Goal: Check status

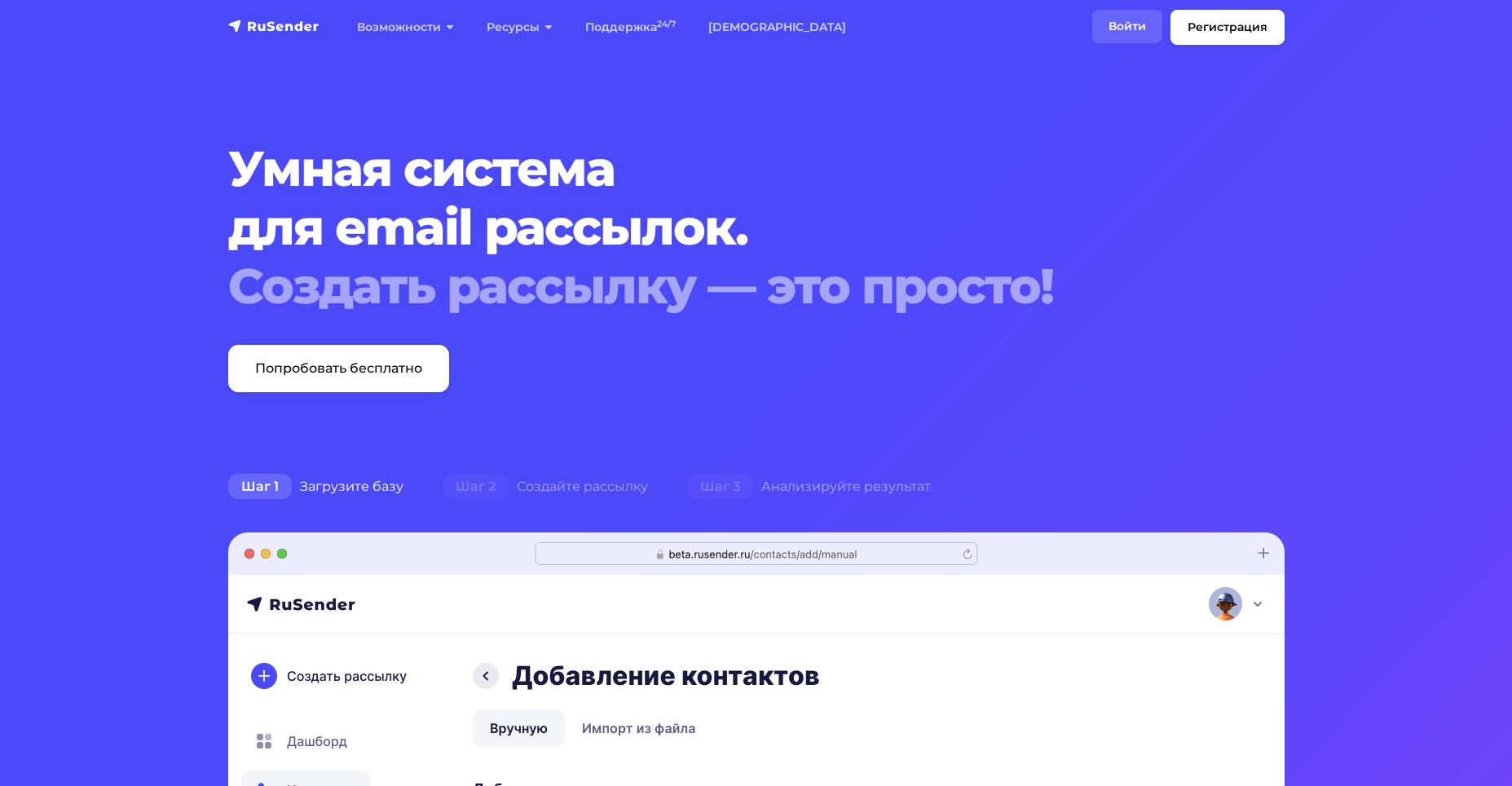
click at [1114, 25] on link "Войти" at bounding box center [1128, 26] width 70 height 33
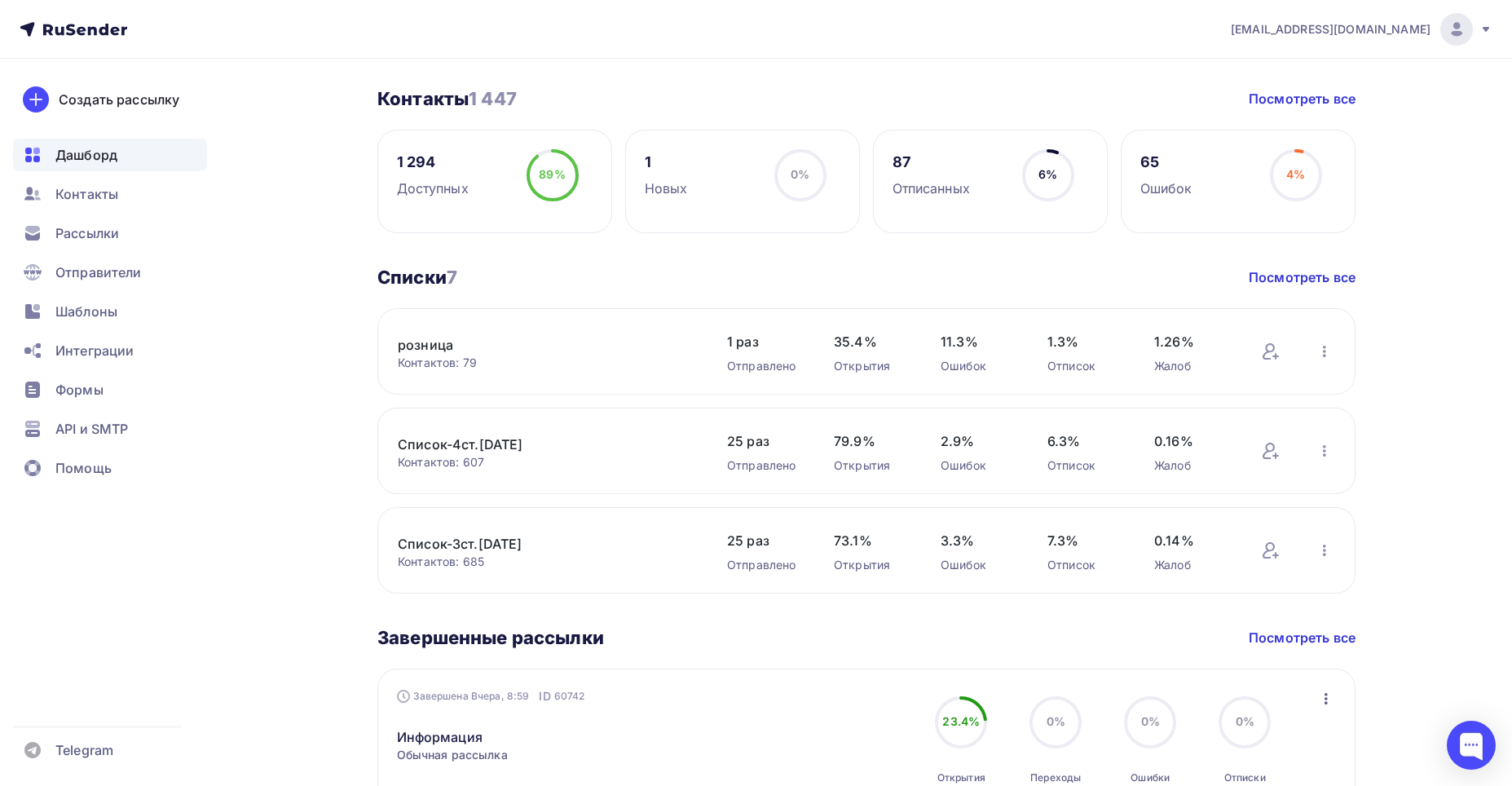
scroll to position [408, 0]
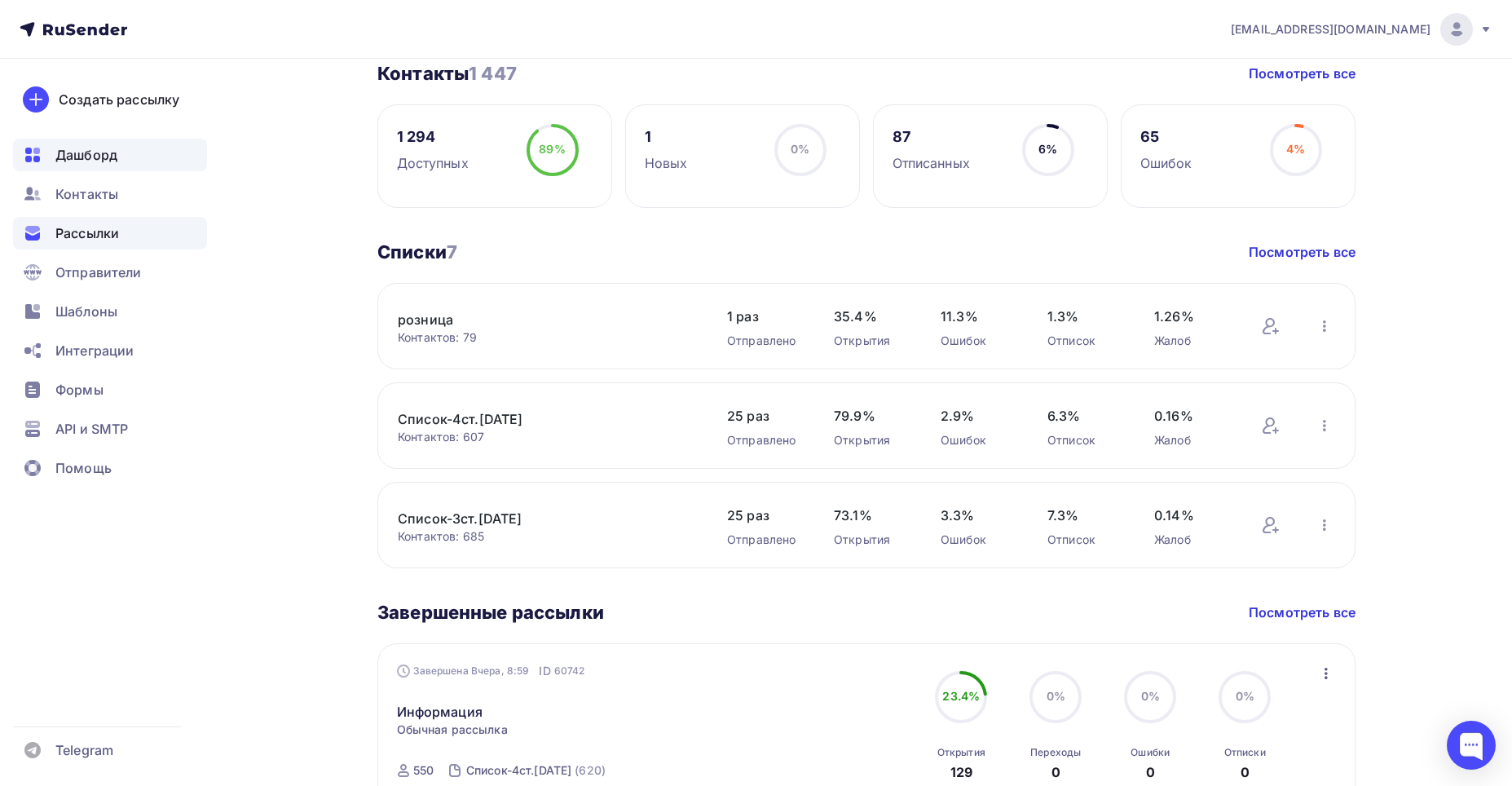
click at [67, 234] on span "Рассылки" at bounding box center [87, 233] width 64 height 20
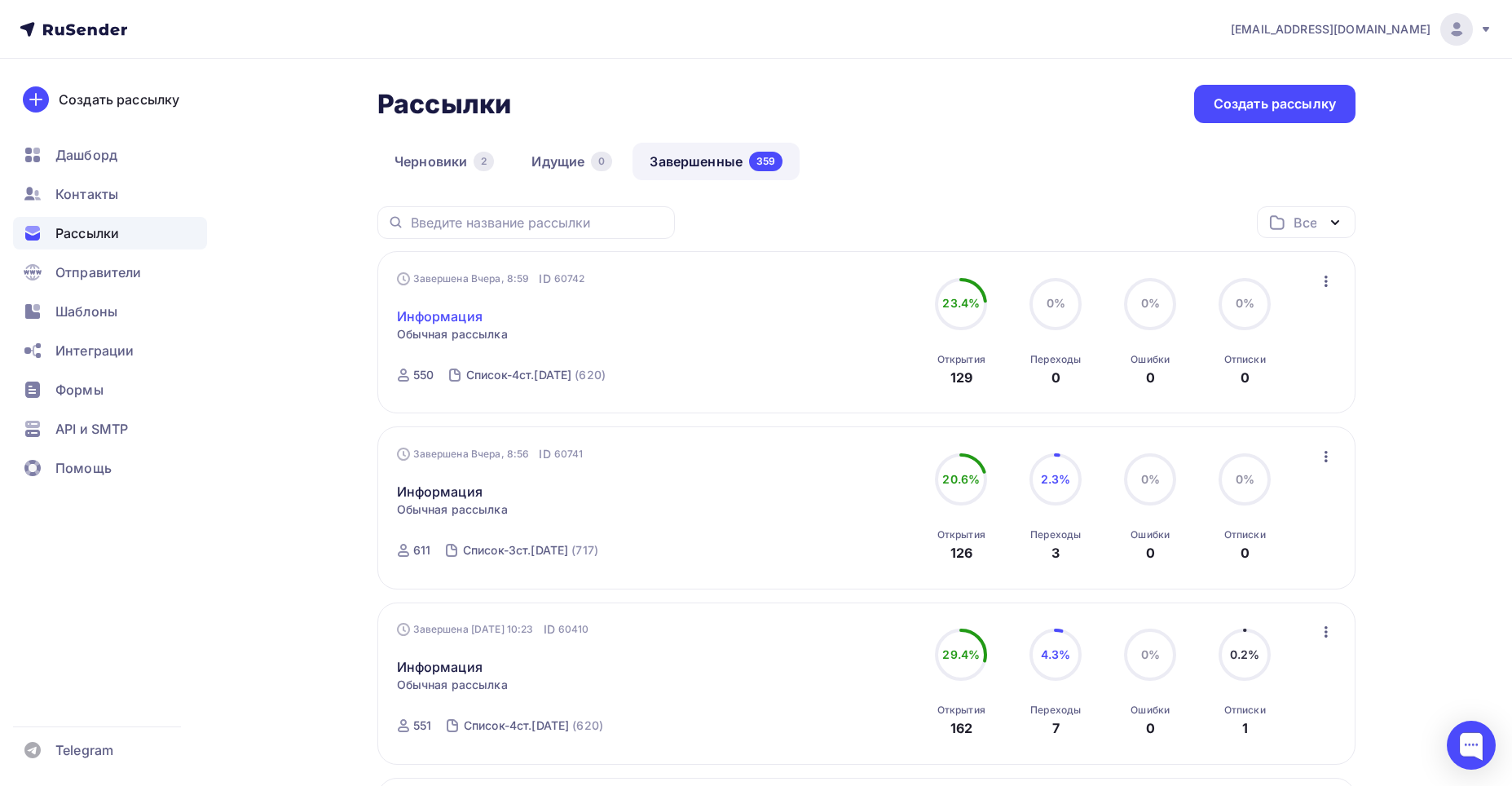
click at [430, 319] on link "Информация" at bounding box center [440, 316] width 86 height 20
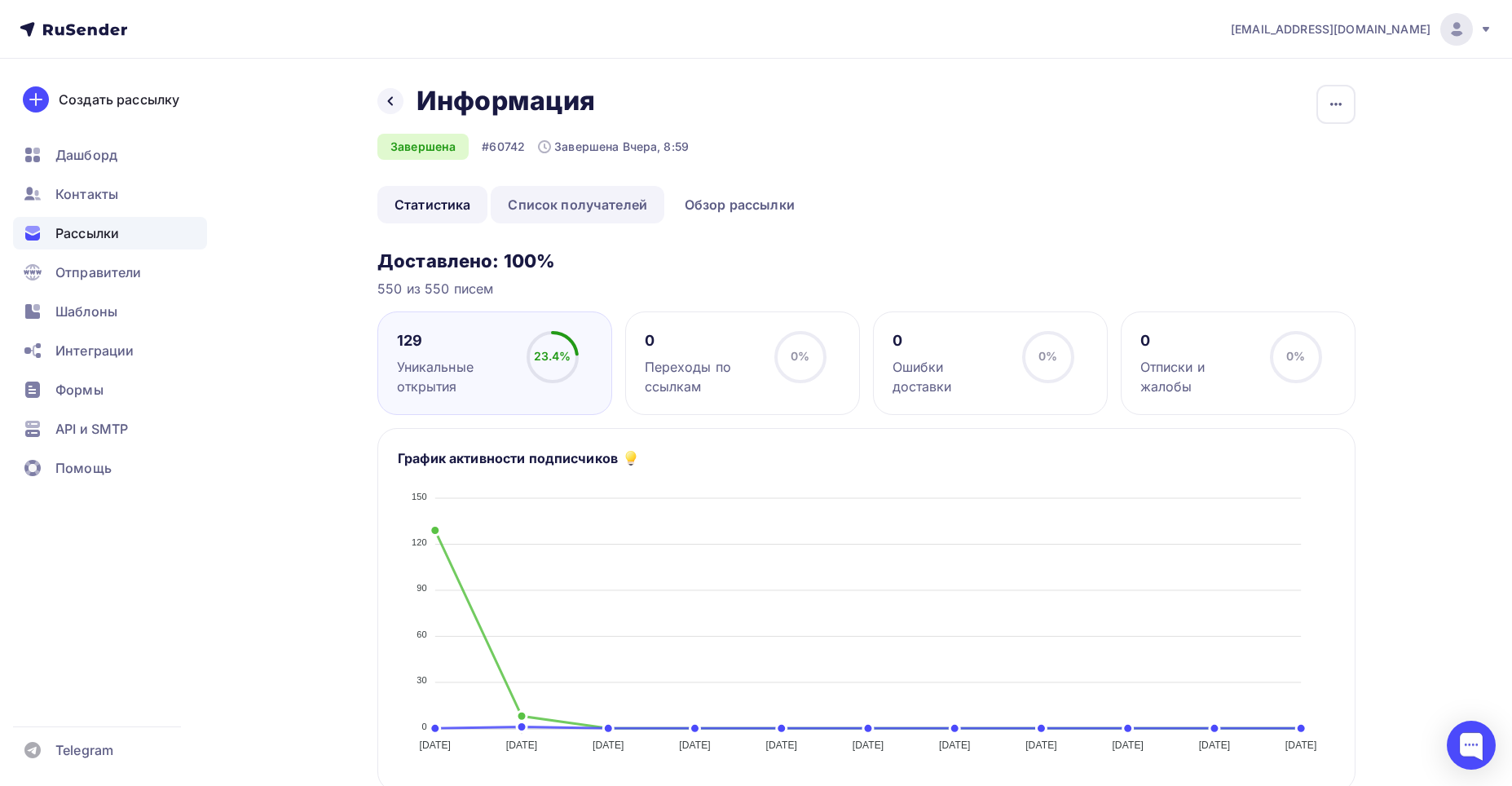
click at [588, 203] on link "Список получателей" at bounding box center [578, 204] width 174 height 38
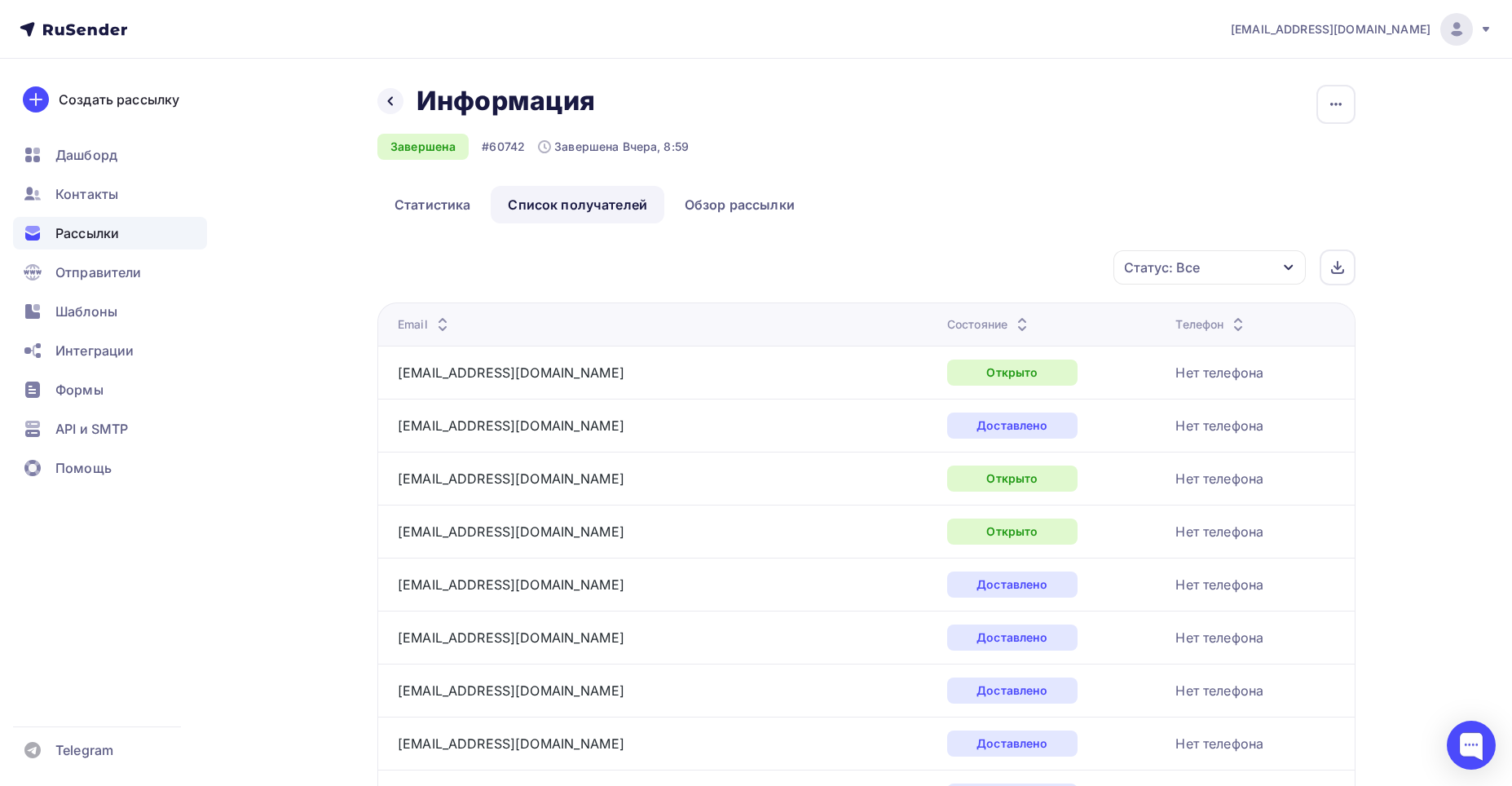
click at [438, 320] on icon at bounding box center [443, 329] width 20 height 20
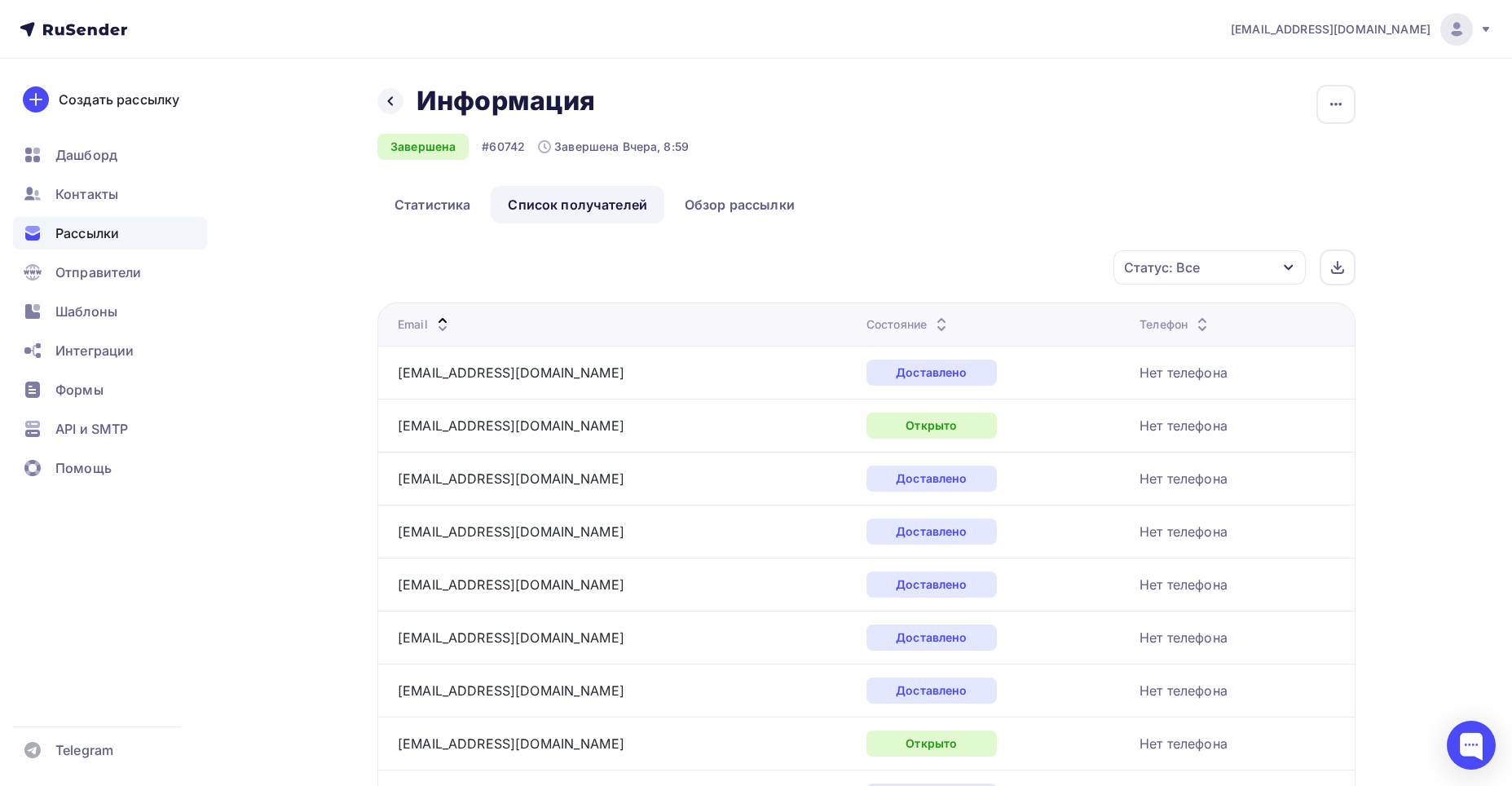
click at [57, 246] on div "Рассылки" at bounding box center [110, 233] width 194 height 32
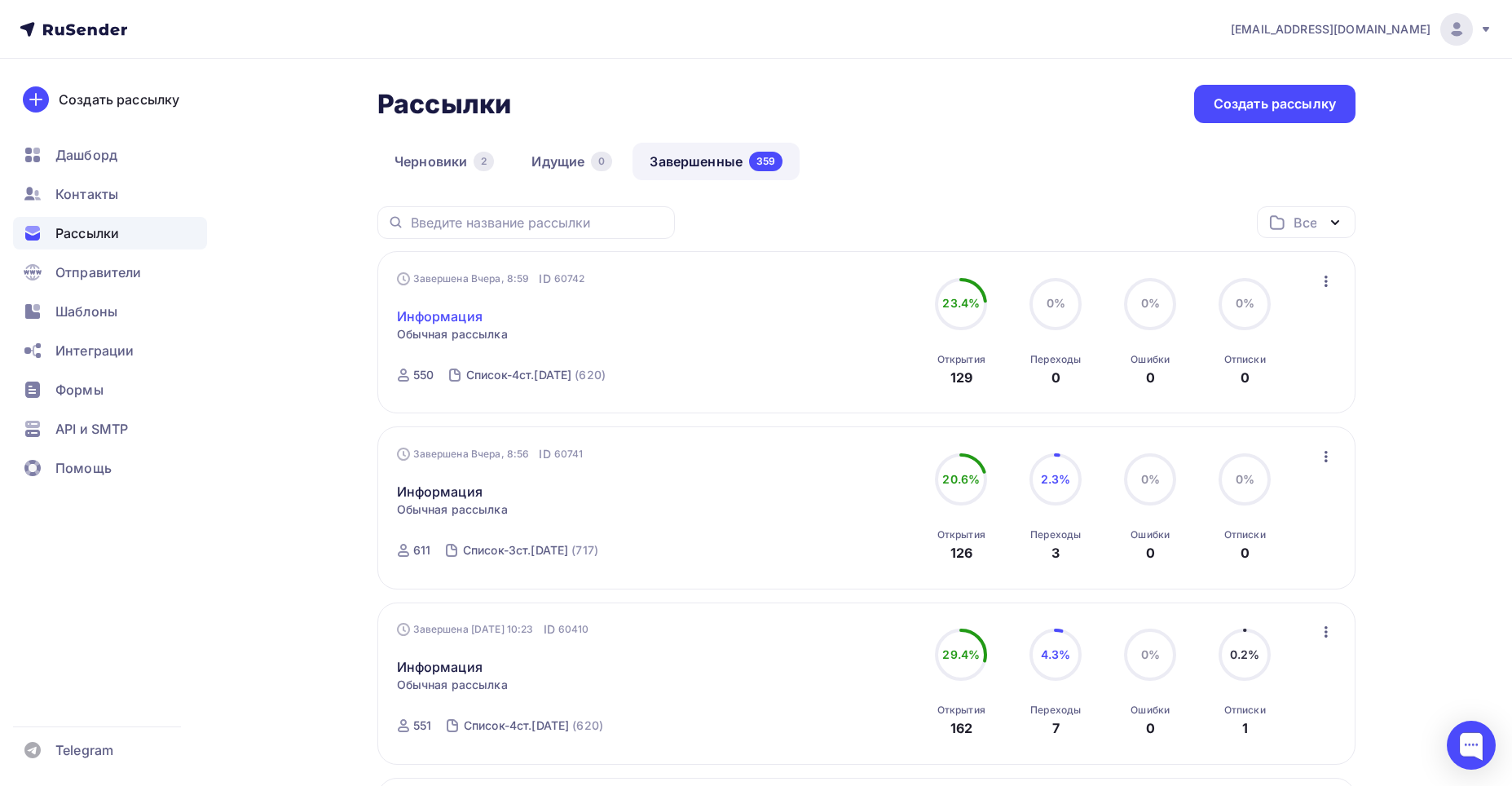
click at [454, 320] on link "Информация" at bounding box center [440, 316] width 86 height 20
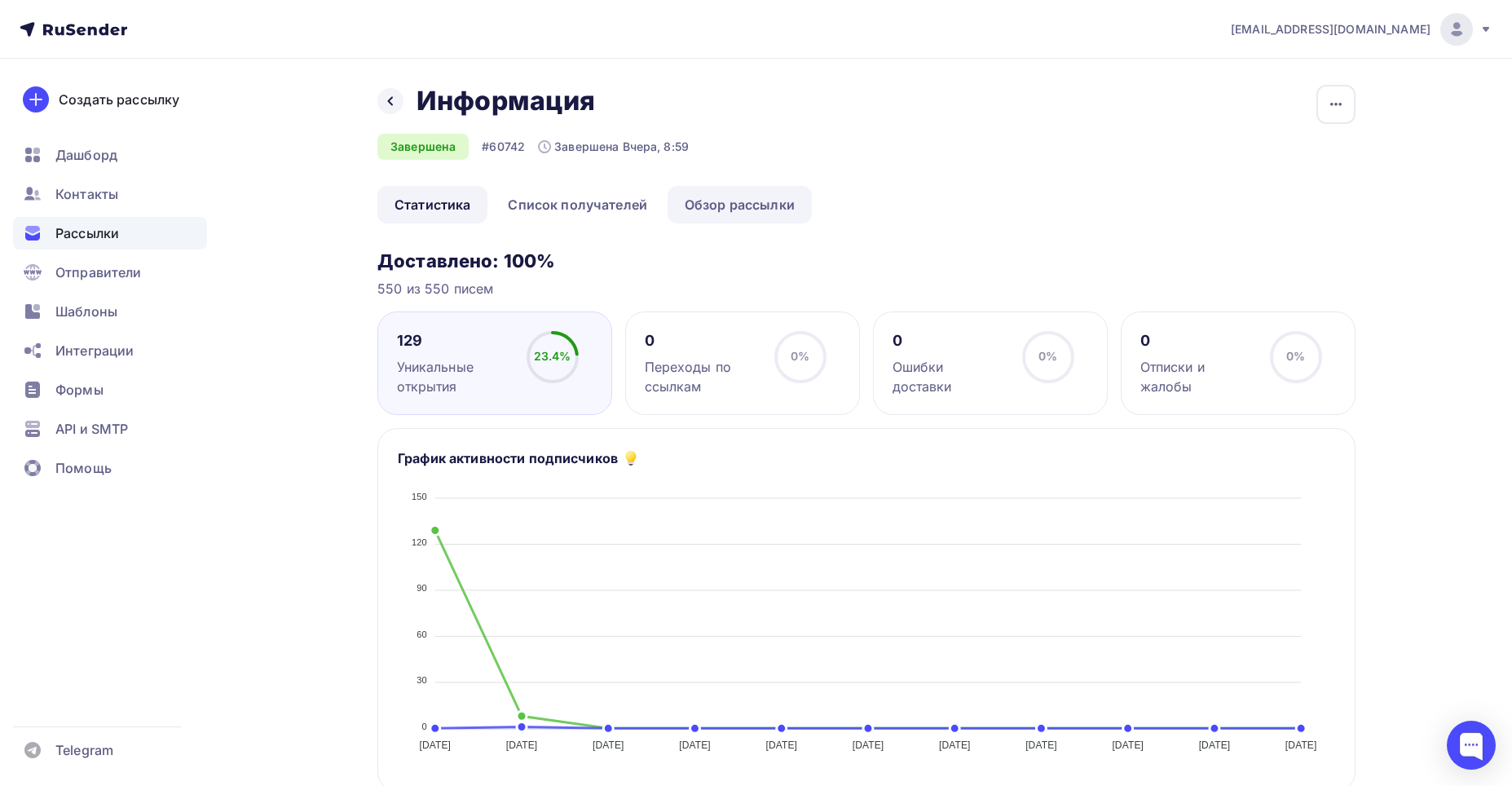
click at [718, 201] on link "Обзор рассылки" at bounding box center [739, 204] width 144 height 38
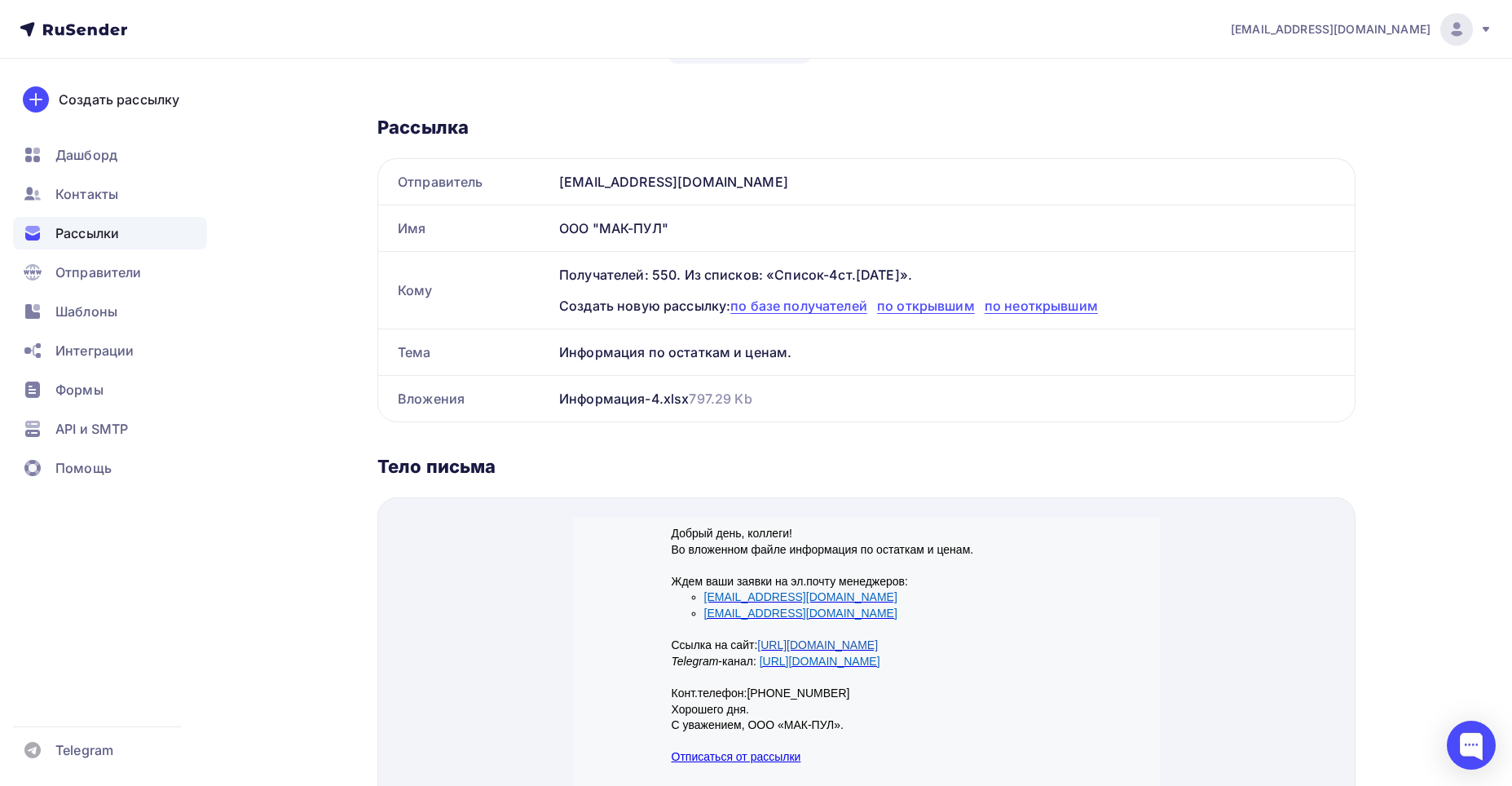
scroll to position [163, 0]
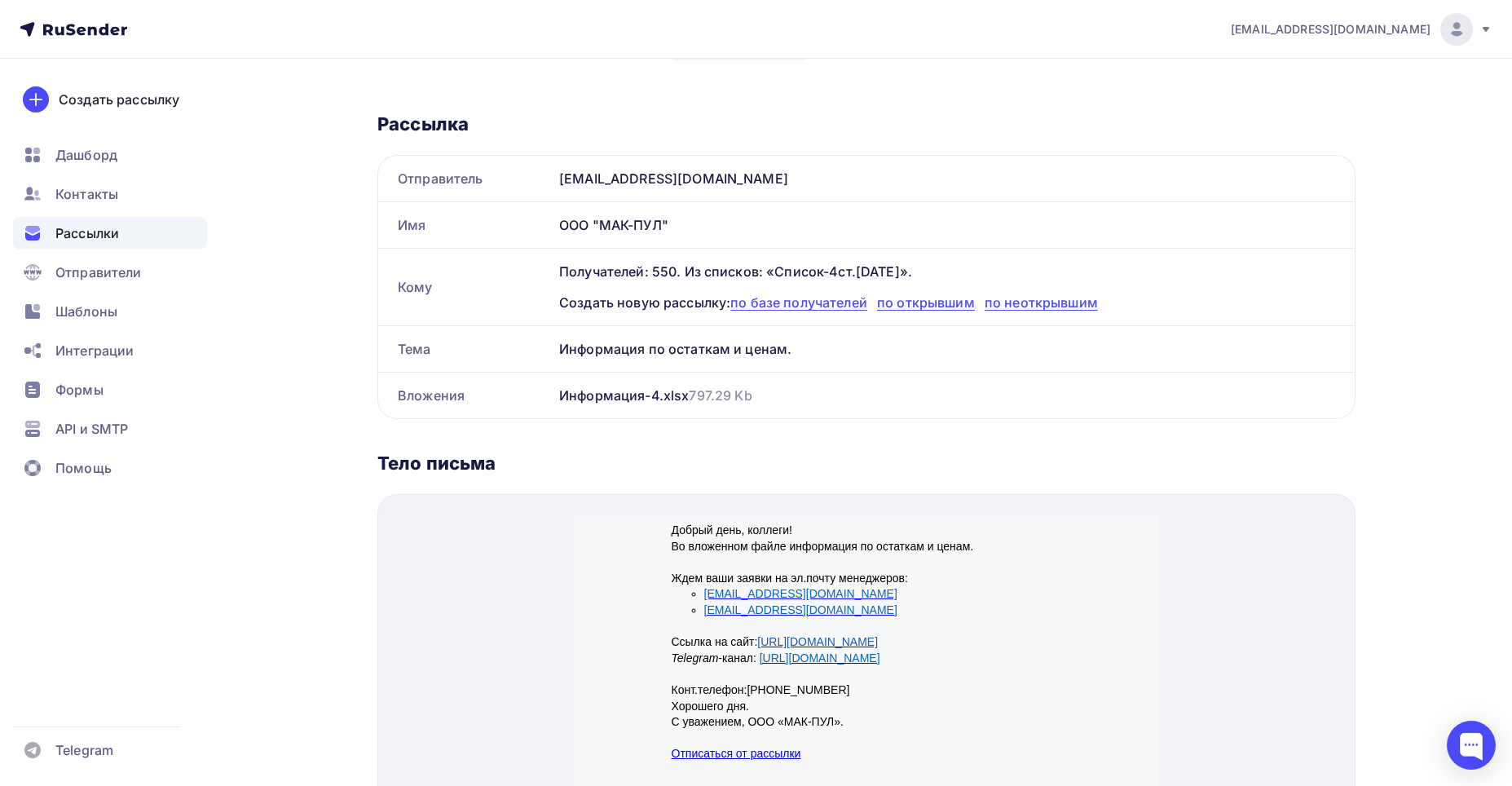
click at [666, 350] on div "Информация по остаткам и ценам." at bounding box center [954, 349] width 802 height 46
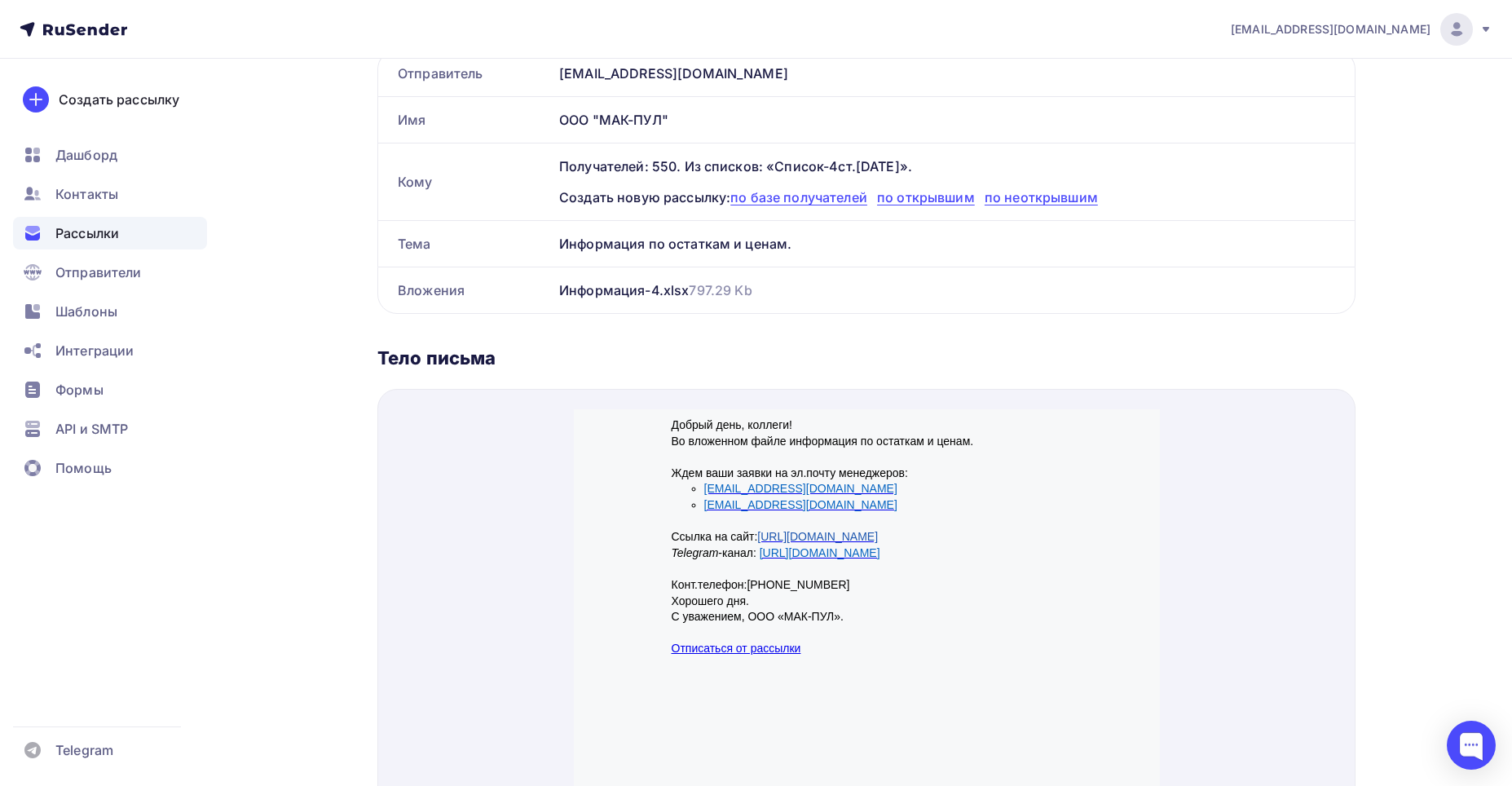
scroll to position [326, 0]
